Goal: Transaction & Acquisition: Book appointment/travel/reservation

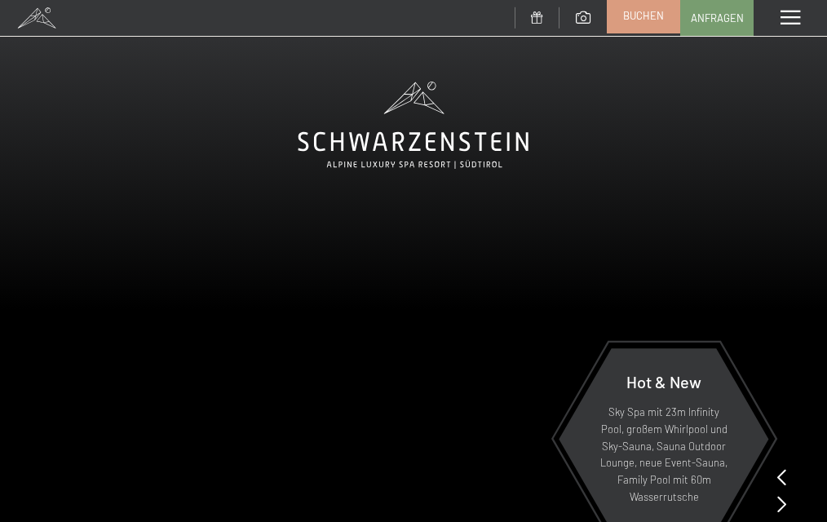
click at [639, 22] on span "Buchen" at bounding box center [643, 15] width 41 height 15
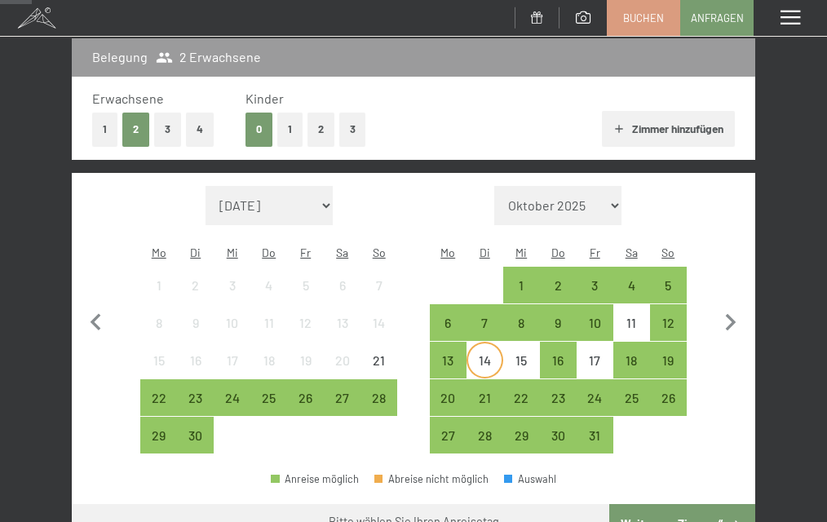
scroll to position [231, 0]
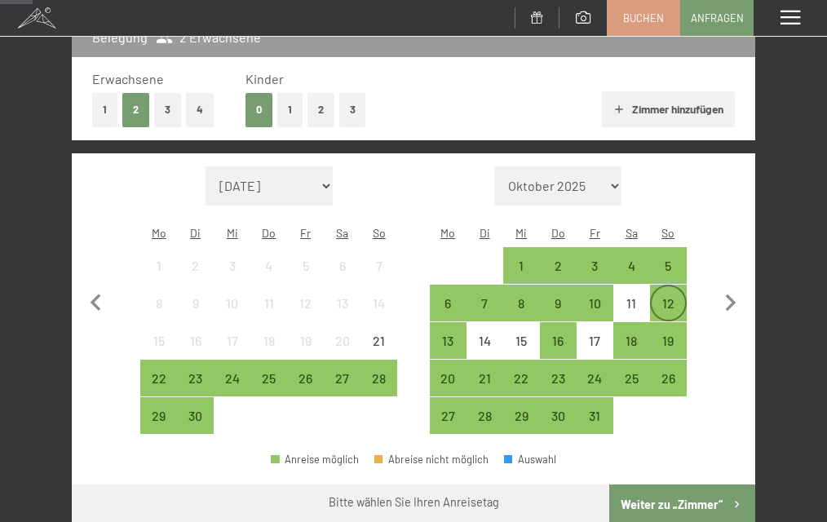
click at [674, 297] on div "12" at bounding box center [668, 313] width 33 height 33
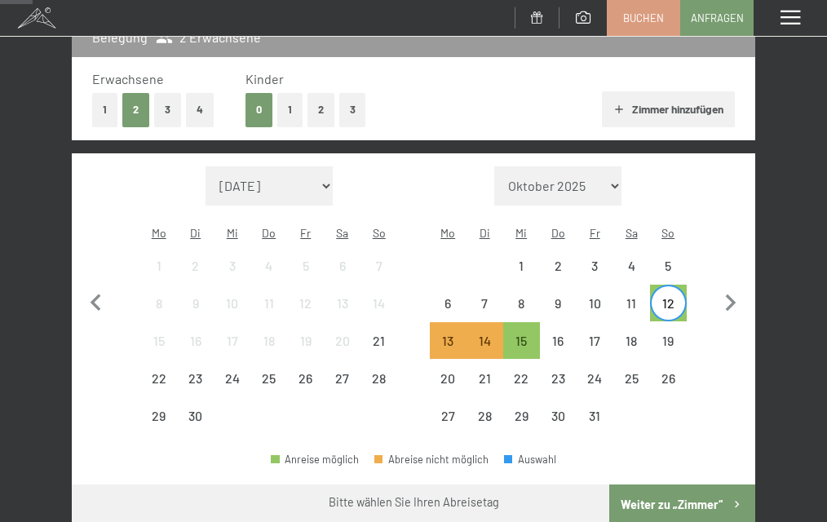
click at [676, 485] on button "Weiter zu „Zimmer“" at bounding box center [682, 504] width 146 height 39
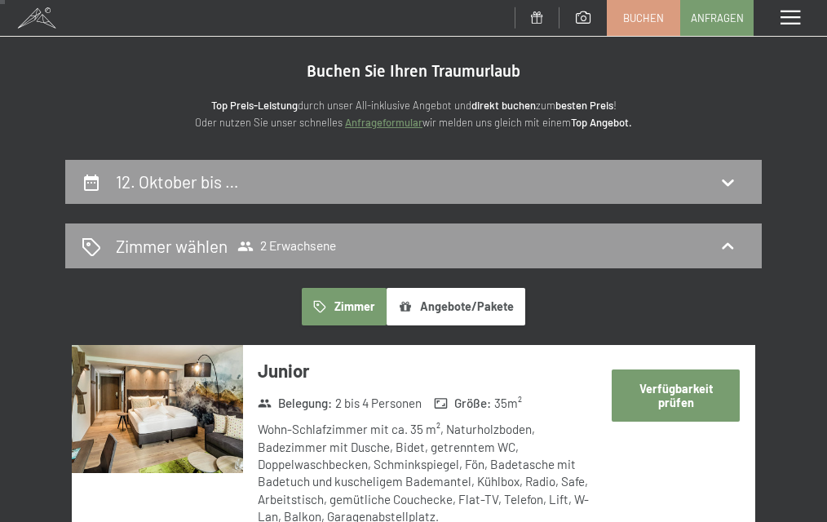
scroll to position [33, 0]
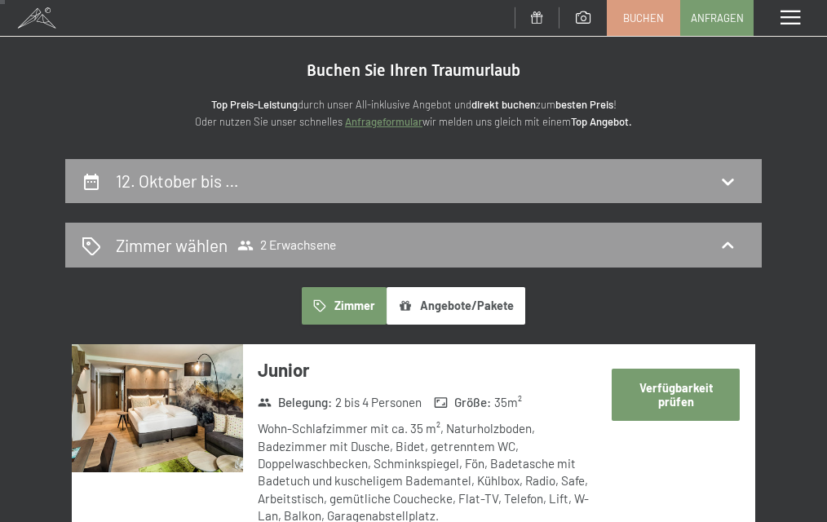
click at [440, 295] on button "Angebote/Pakete" at bounding box center [456, 306] width 139 height 38
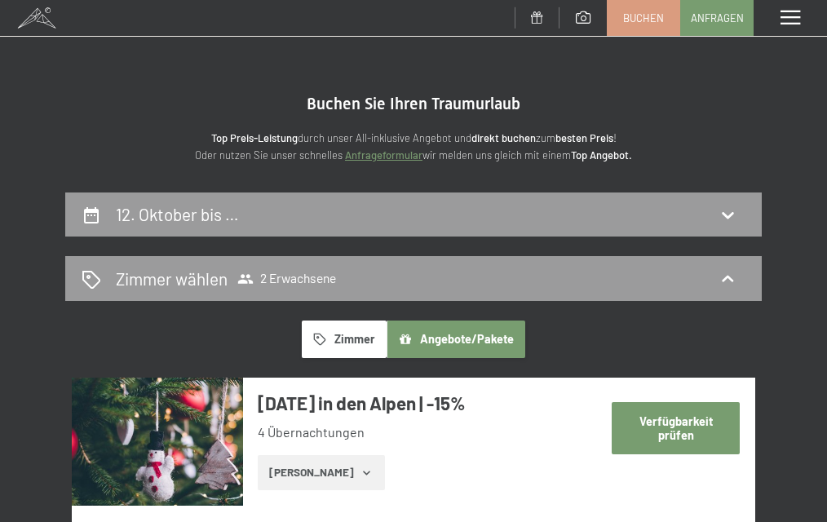
scroll to position [0, 0]
click at [346, 334] on button "Zimmer" at bounding box center [344, 340] width 85 height 38
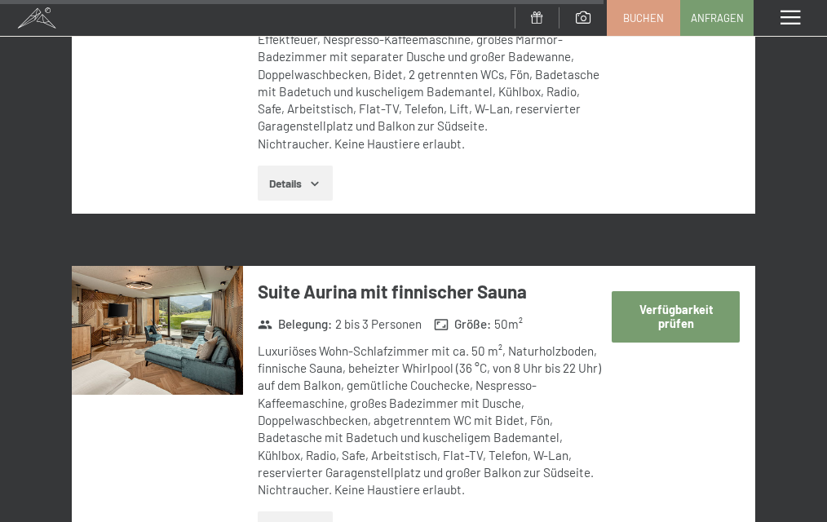
scroll to position [3899, 0]
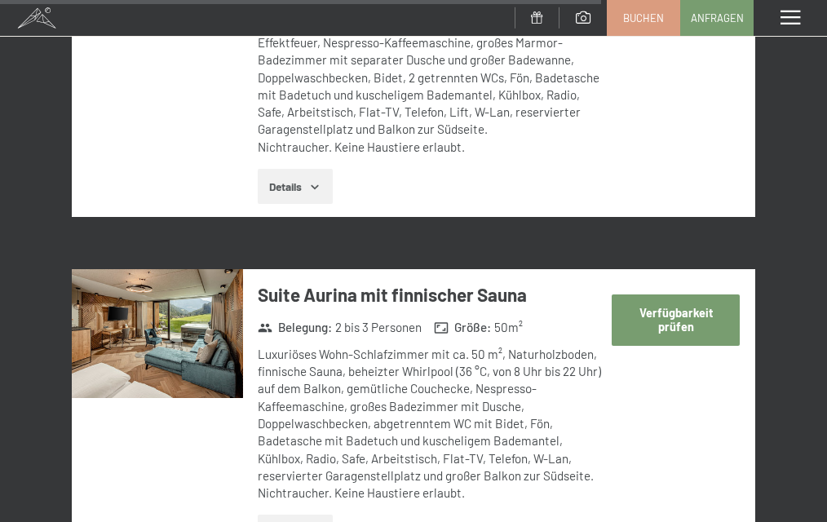
click at [675, 294] on button "Verfügbarkeit prüfen" at bounding box center [676, 319] width 128 height 51
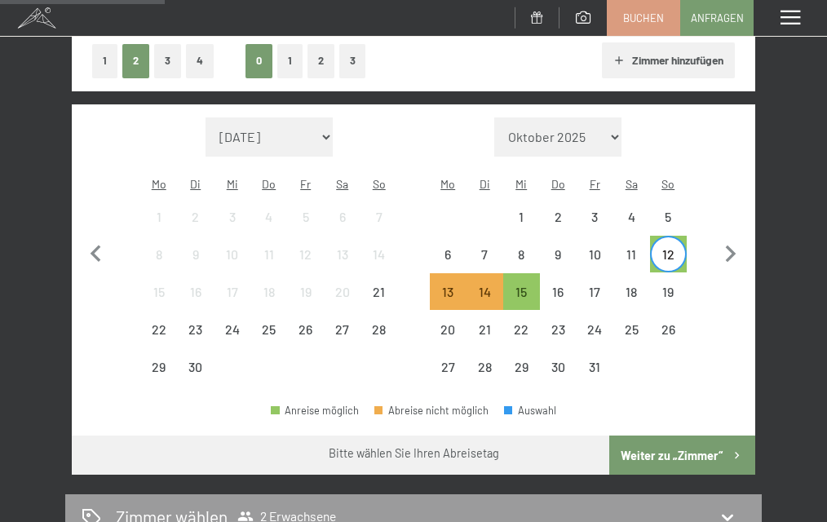
scroll to position [282, 0]
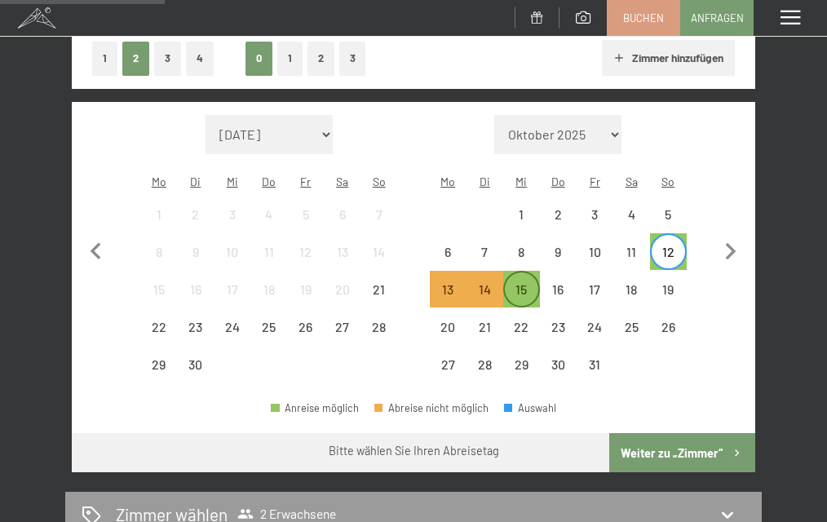
click at [521, 283] on div "15" at bounding box center [521, 299] width 33 height 33
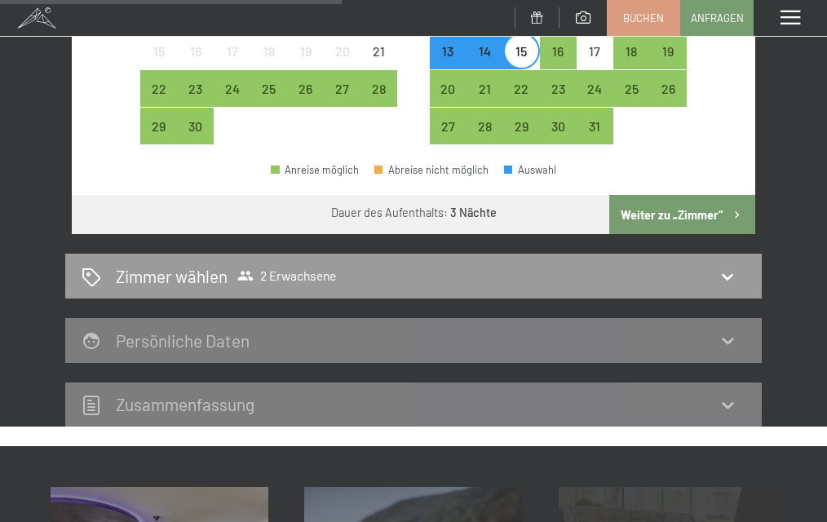
scroll to position [517, 0]
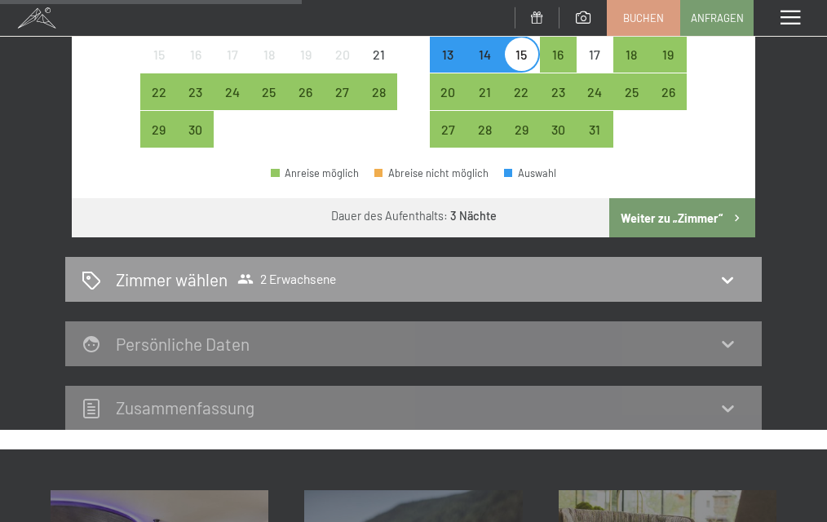
click at [698, 198] on button "Weiter zu „Zimmer“" at bounding box center [682, 217] width 146 height 39
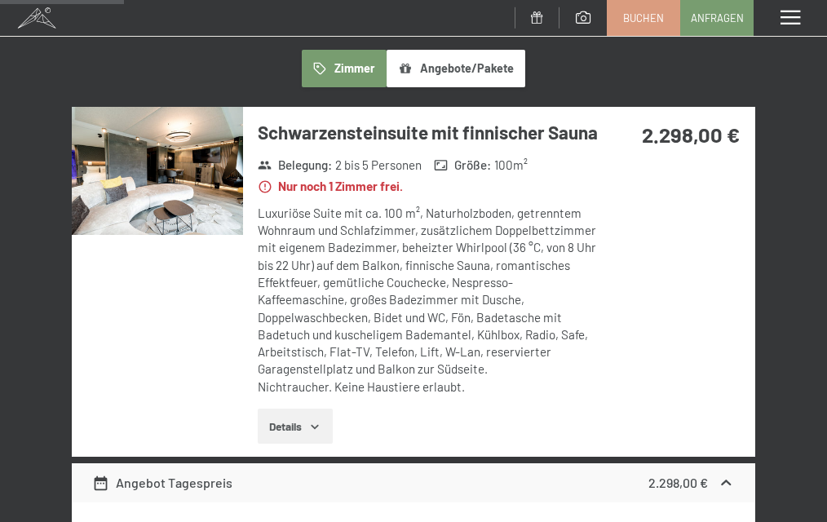
scroll to position [243, 0]
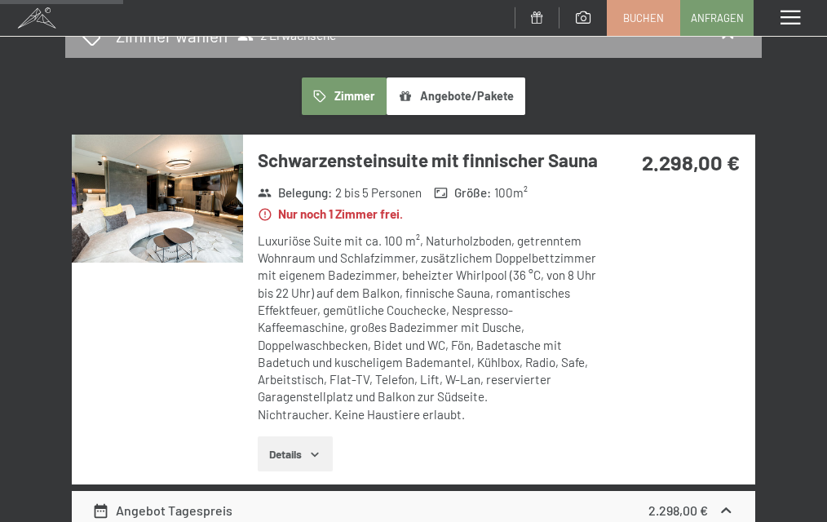
click at [159, 197] on img at bounding box center [157, 199] width 171 height 128
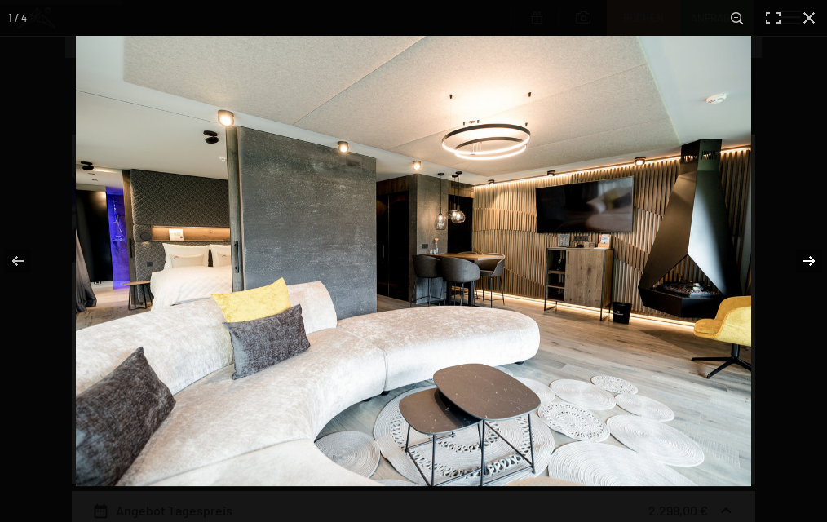
click at [808, 261] on button "button" at bounding box center [798, 261] width 57 height 82
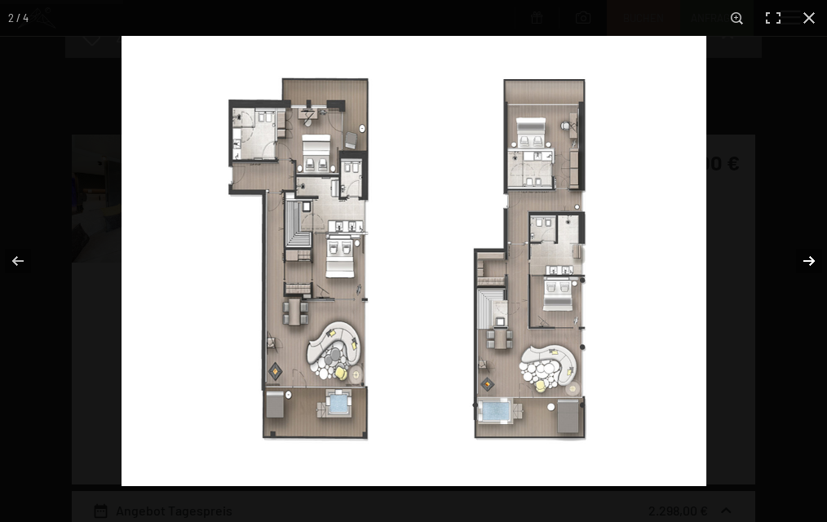
click at [808, 261] on button "button" at bounding box center [798, 261] width 57 height 82
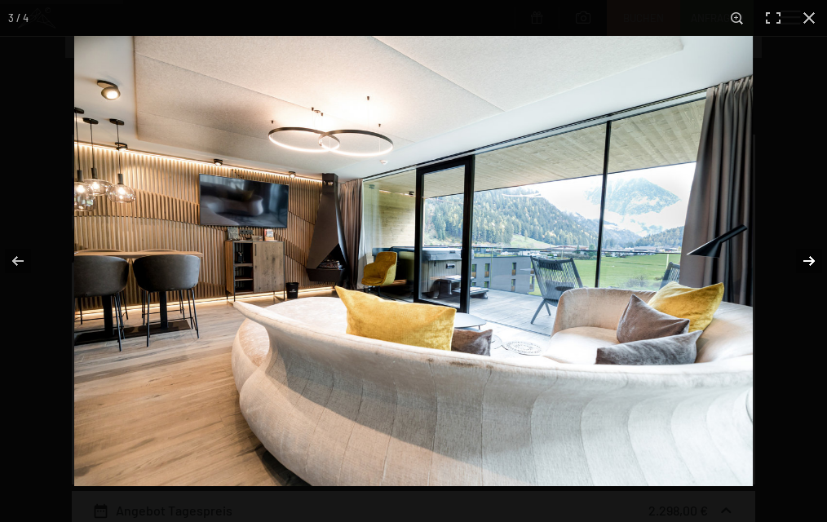
click at [810, 264] on button "button" at bounding box center [798, 261] width 57 height 82
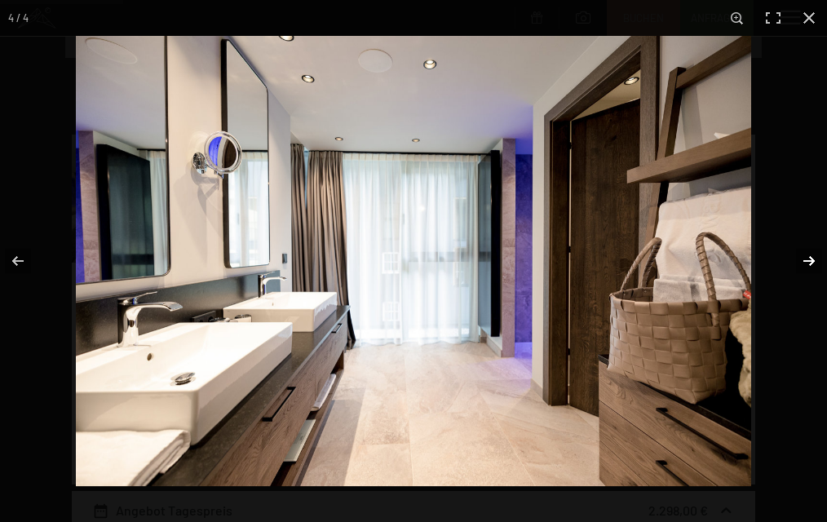
click at [810, 264] on button "button" at bounding box center [798, 261] width 57 height 82
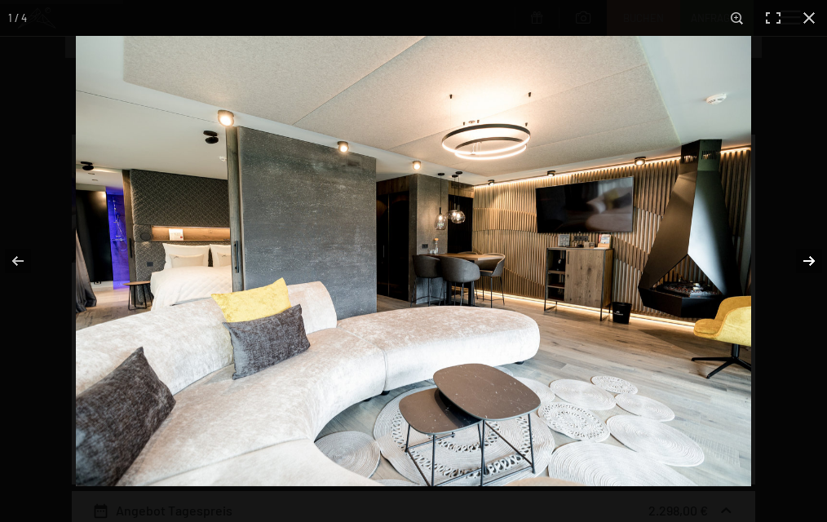
click at [810, 264] on button "button" at bounding box center [798, 261] width 57 height 82
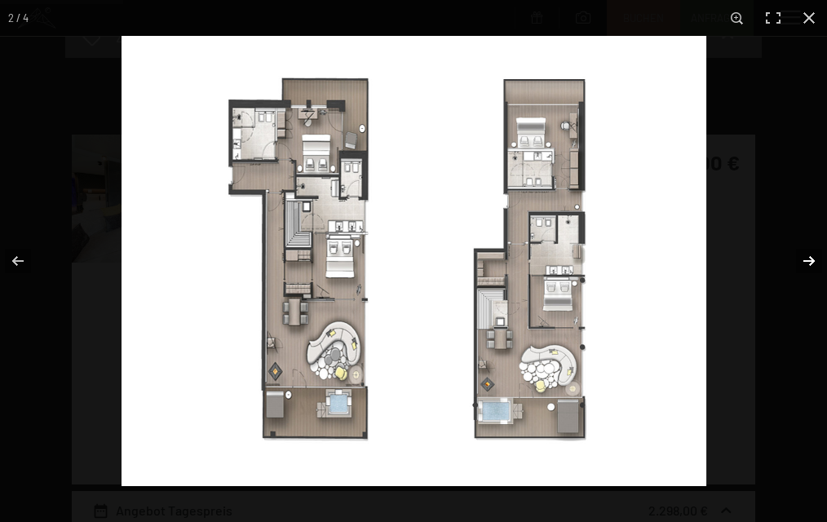
click at [812, 263] on button "button" at bounding box center [798, 261] width 57 height 82
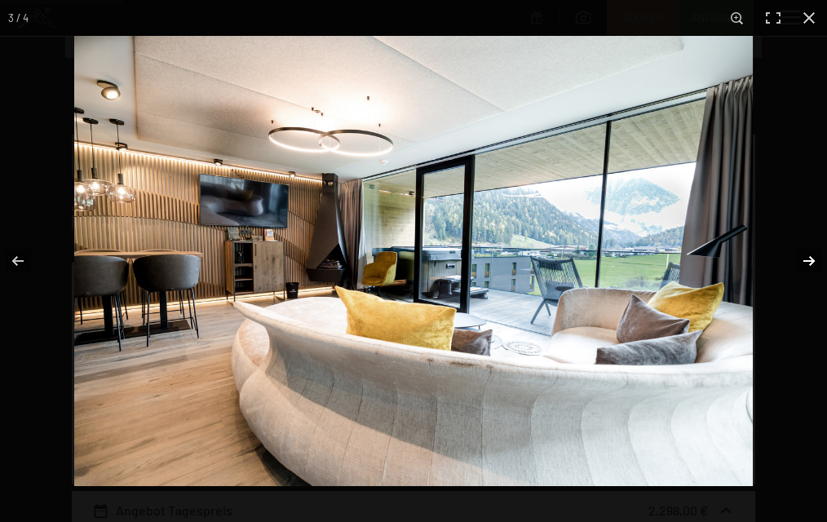
click at [812, 263] on button "button" at bounding box center [798, 261] width 57 height 82
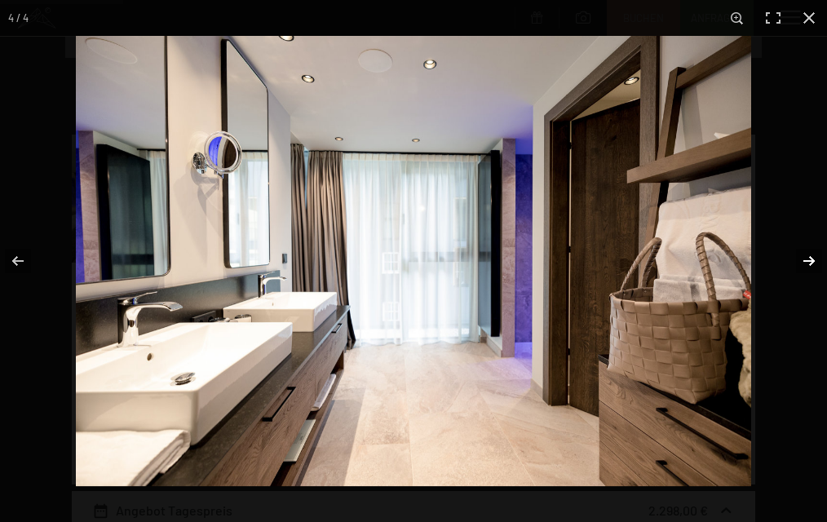
click at [812, 263] on button "button" at bounding box center [798, 261] width 57 height 82
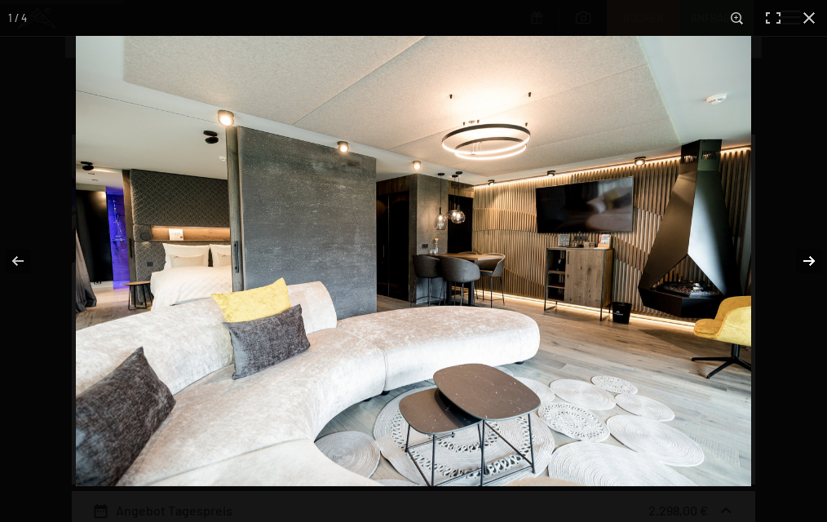
click at [812, 263] on button "button" at bounding box center [798, 261] width 57 height 82
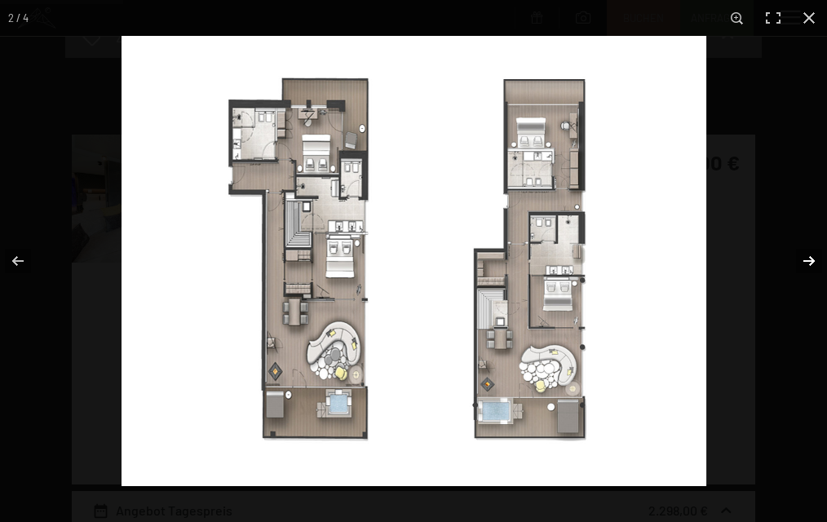
click at [812, 263] on button "button" at bounding box center [798, 261] width 57 height 82
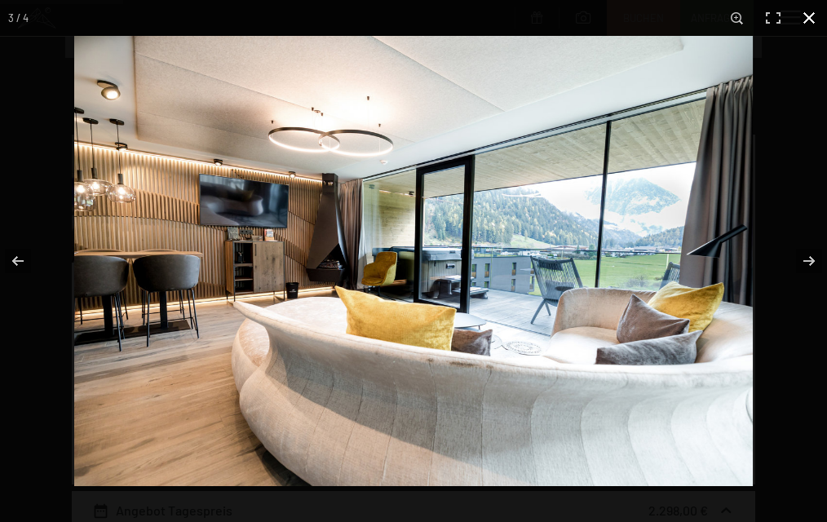
click at [807, 20] on button "button" at bounding box center [809, 18] width 36 height 36
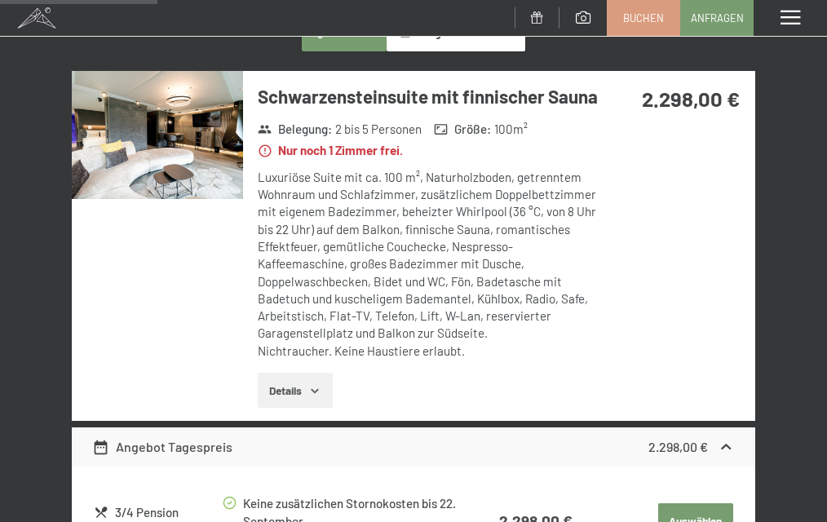
scroll to position [310, 0]
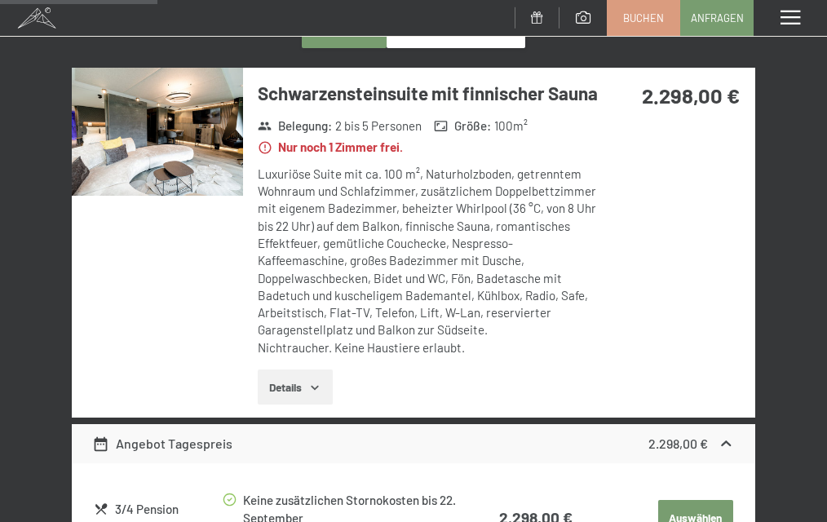
click at [314, 385] on icon "button" at bounding box center [314, 387] width 13 height 13
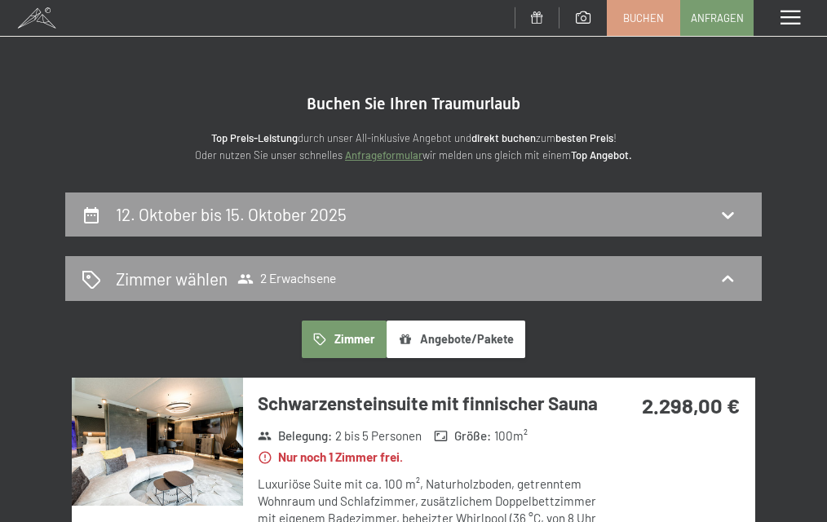
scroll to position [0, 0]
